Goal: Task Accomplishment & Management: Complete application form

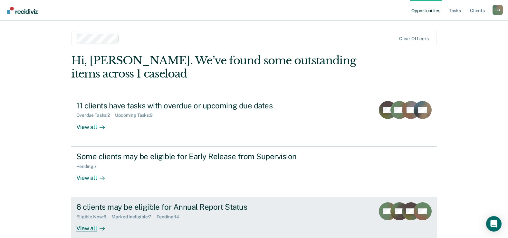
click at [163, 204] on div "6 clients may be eligible for Annual Report Status" at bounding box center [189, 206] width 226 height 9
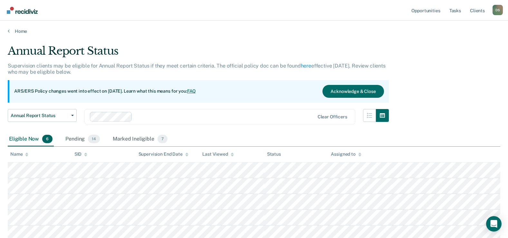
scroll to position [65, 0]
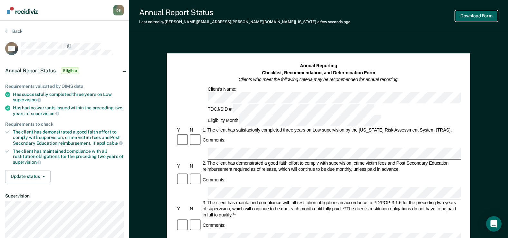
click at [475, 17] on button "Download Form" at bounding box center [476, 16] width 42 height 11
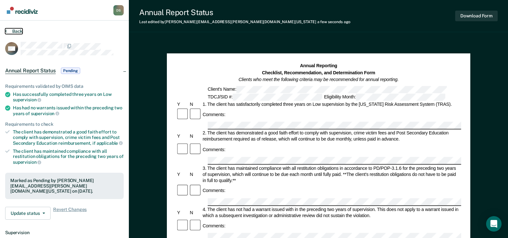
click at [17, 32] on button "Back" at bounding box center [13, 31] width 17 height 6
